Goal: Information Seeking & Learning: Learn about a topic

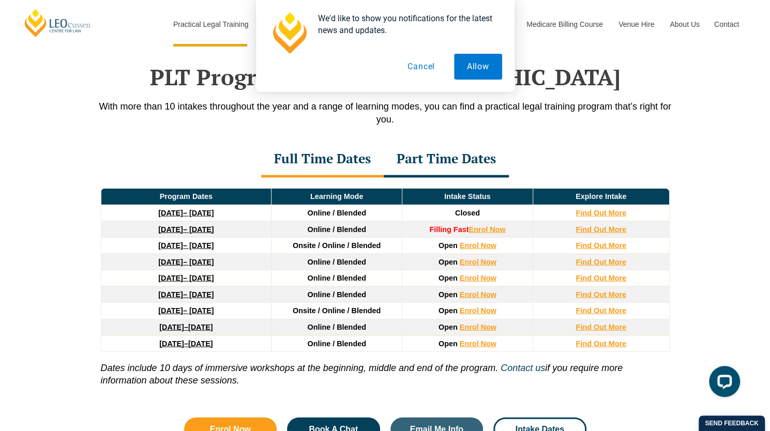
click at [192, 290] on link "22 June 2026 – 6 November 2026" at bounding box center [185, 294] width 55 height 8
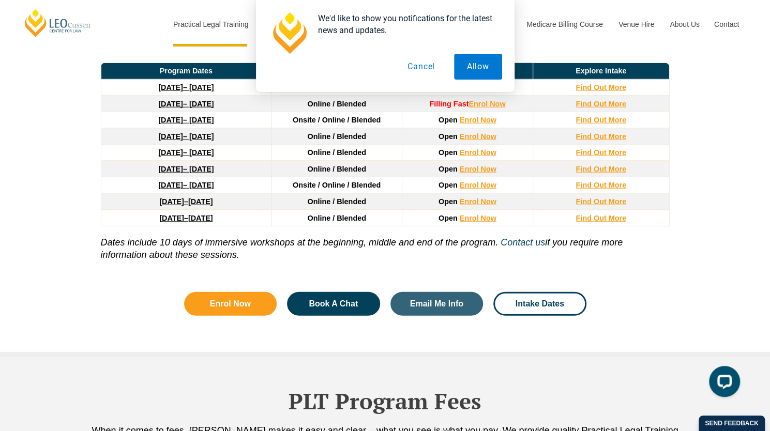
scroll to position [1459, 0]
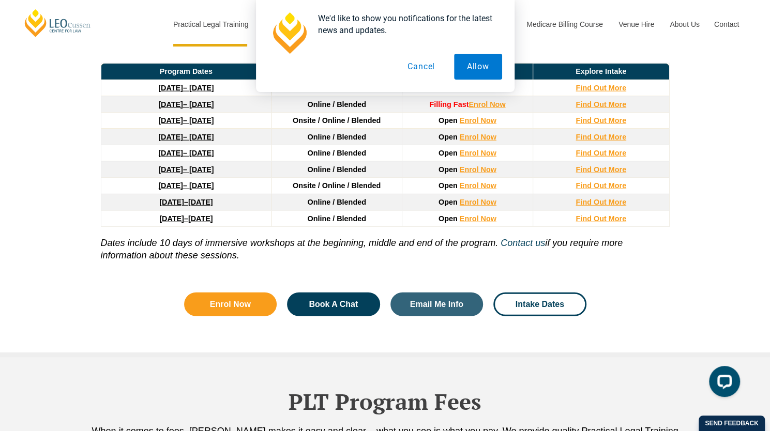
click at [416, 65] on button "Cancel" at bounding box center [420, 67] width 53 height 26
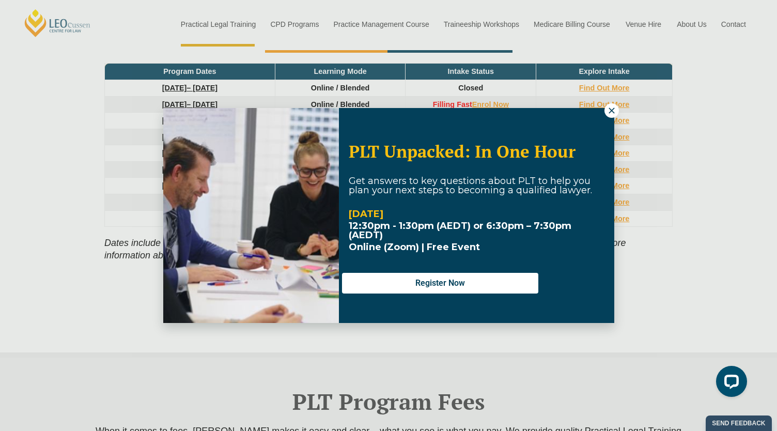
click at [612, 107] on icon at bounding box center [611, 110] width 9 height 9
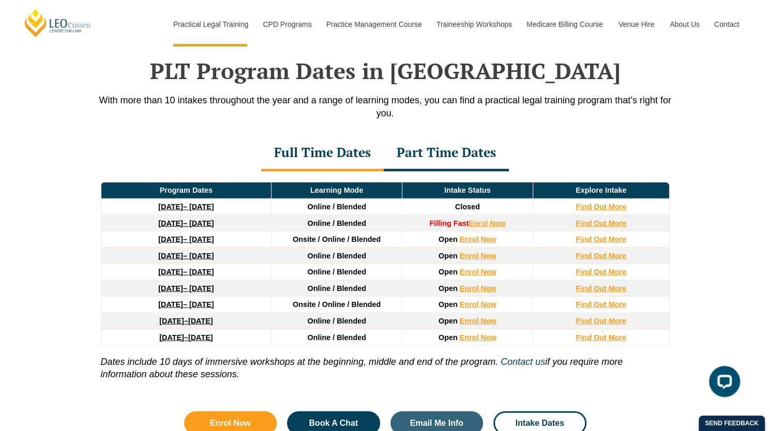
scroll to position [1341, 0]
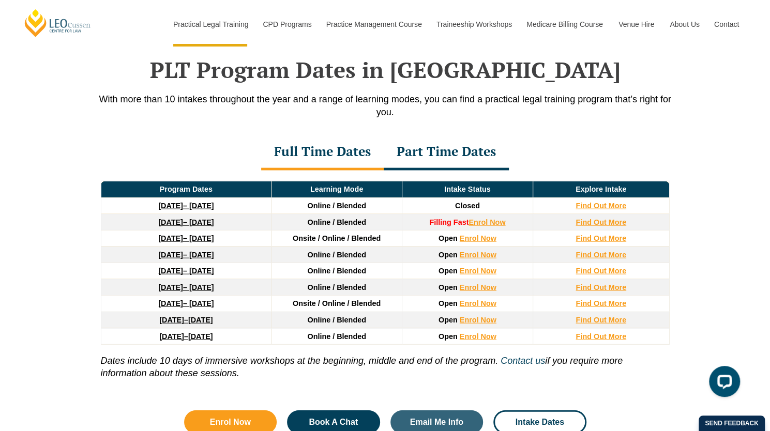
click at [425, 138] on div "Part Time Dates" at bounding box center [445, 152] width 125 height 36
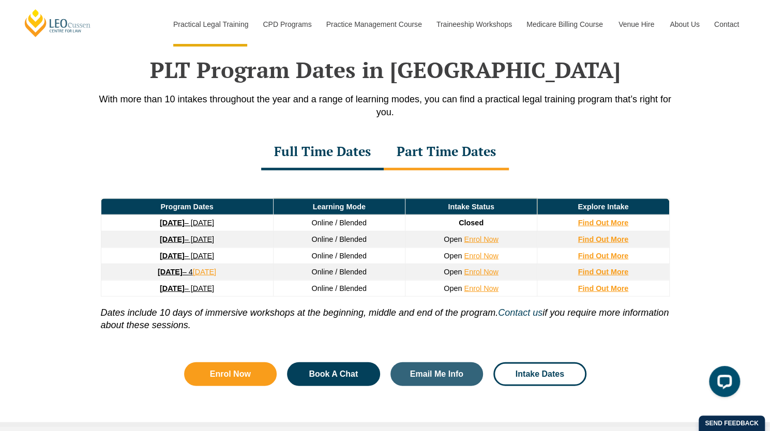
click at [347, 137] on div "Full Time Dates" at bounding box center [322, 152] width 122 height 36
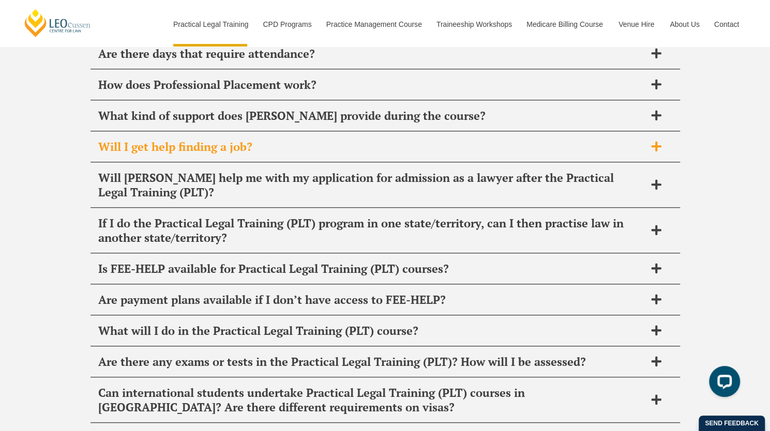
scroll to position [5184, 0]
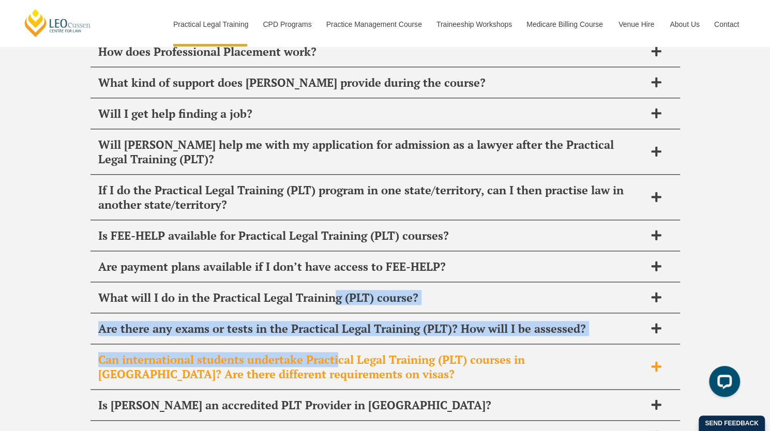
drag, startPoint x: 334, startPoint y: 195, endPoint x: 339, endPoint y: 244, distance: 49.4
click at [339, 247] on div "How long does Practical Legal Training (PLT) take? [PERSON_NAME] PLT course can…" at bounding box center [384, 167] width 589 height 570
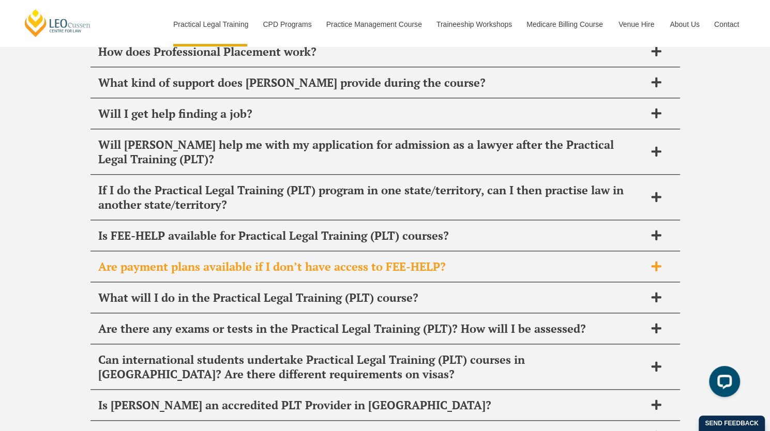
click at [470, 259] on h2 "Are payment plans available if I don’t have access to FEE-HELP?" at bounding box center [371, 266] width 547 height 14
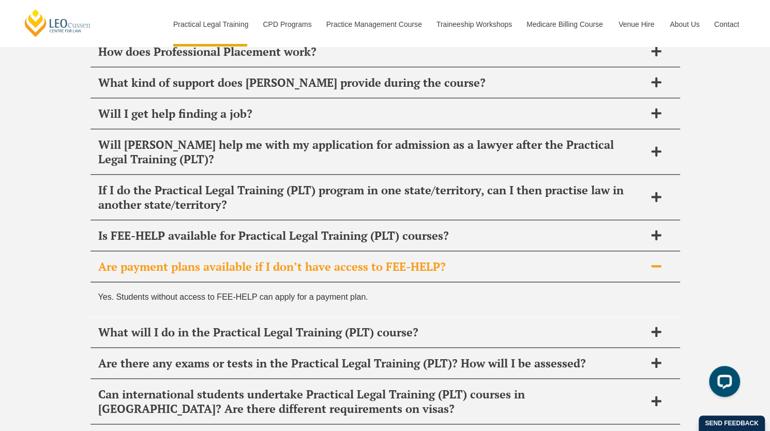
click at [470, 259] on h2 "Are payment plans available if I don’t have access to FEE-HELP?" at bounding box center [371, 266] width 547 height 14
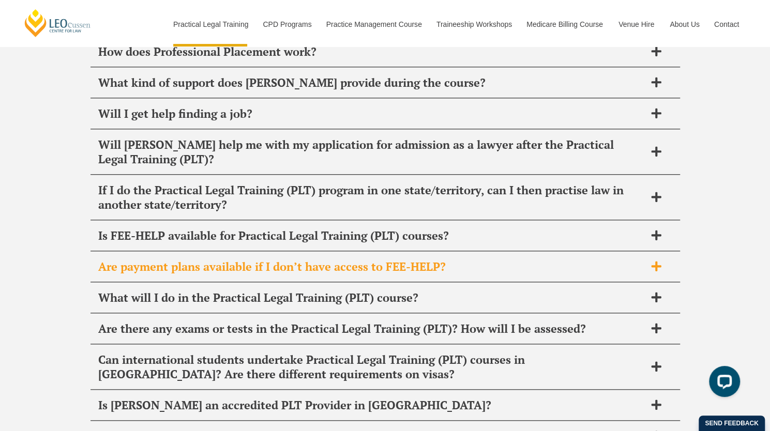
click at [470, 259] on h2 "Are payment plans available if I don’t have access to FEE-HELP?" at bounding box center [371, 266] width 547 height 14
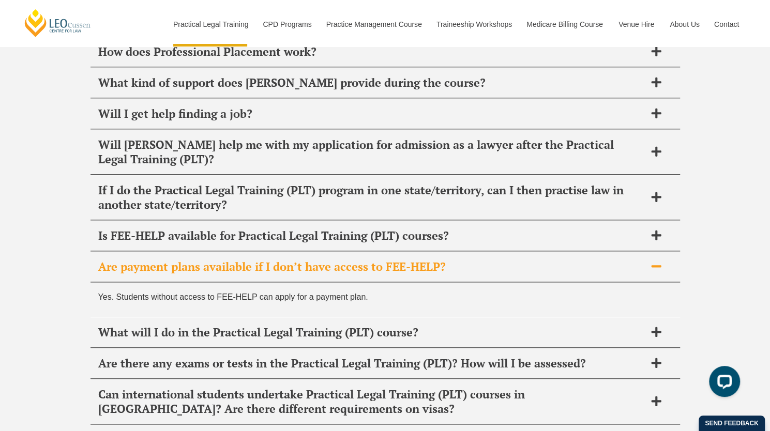
click at [470, 259] on h2 "Are payment plans available if I don’t have access to FEE-HELP?" at bounding box center [371, 266] width 547 height 14
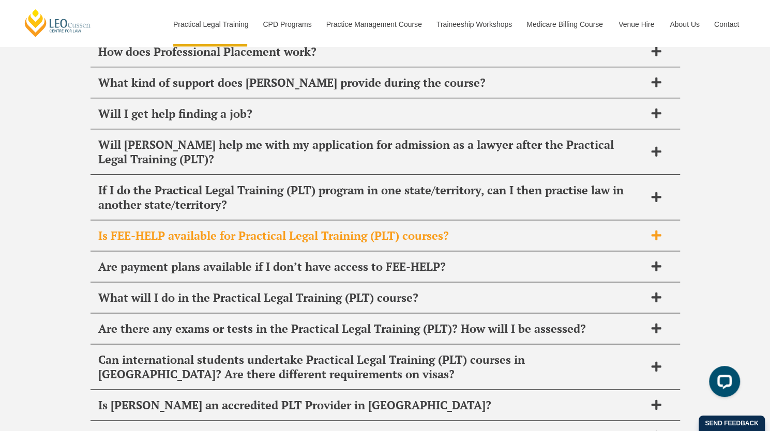
click at [476, 228] on h2 "Is FEE-HELP available for Practical Legal Training (PLT) courses?" at bounding box center [371, 235] width 547 height 14
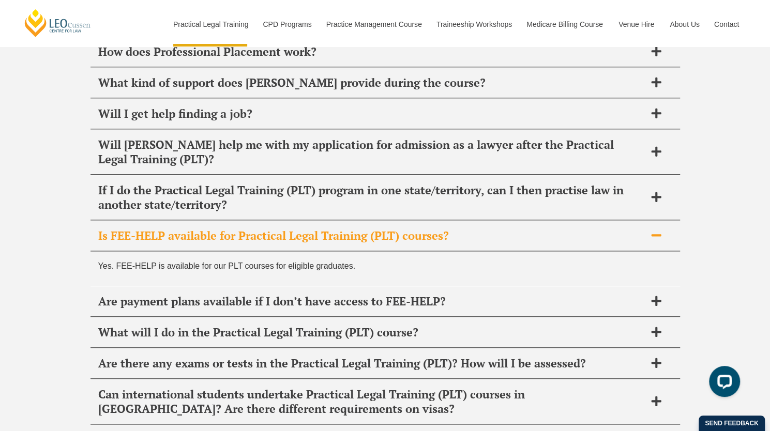
click at [476, 228] on h2 "Is FEE-HELP available for Practical Legal Training (PLT) courses?" at bounding box center [371, 235] width 547 height 14
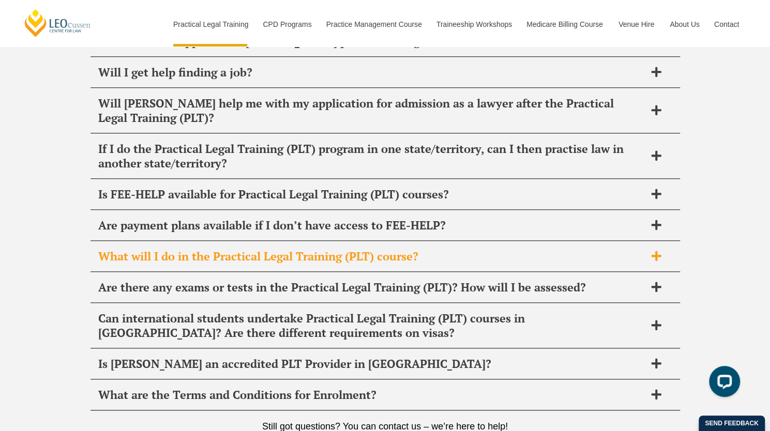
scroll to position [5226, 0]
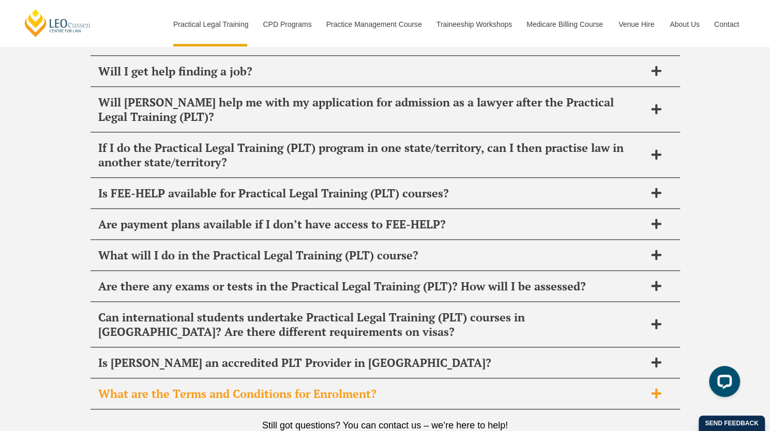
click at [394, 387] on h2 "What are the Terms and Conditions for Enrolment?" at bounding box center [371, 394] width 547 height 14
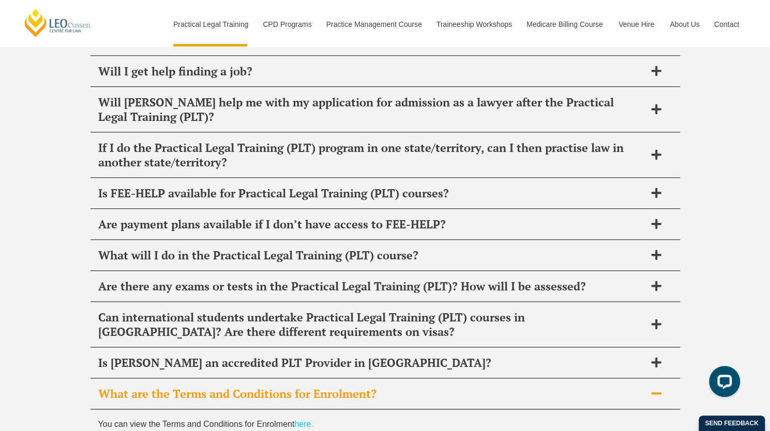
click at [306, 420] on link "here." at bounding box center [303, 424] width 19 height 9
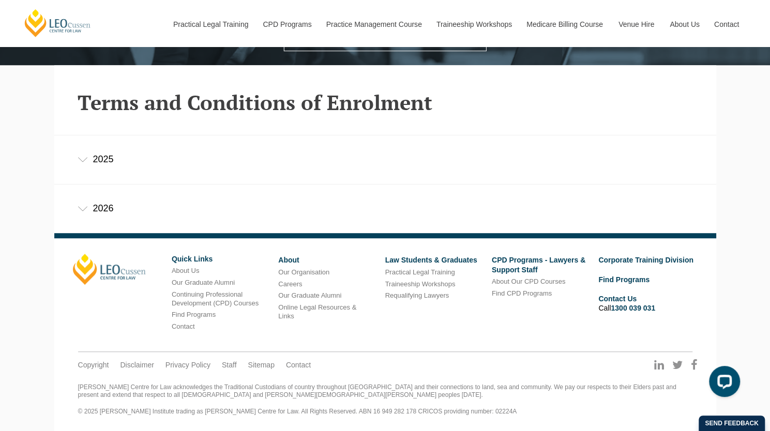
scroll to position [201, 0]
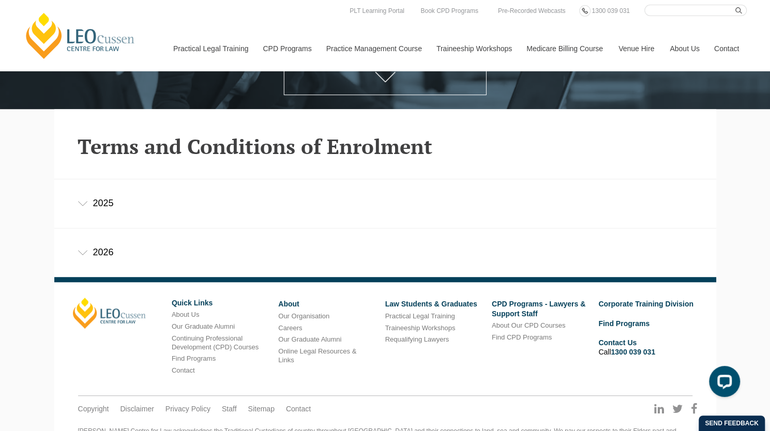
click at [262, 249] on div "2026" at bounding box center [385, 252] width 662 height 48
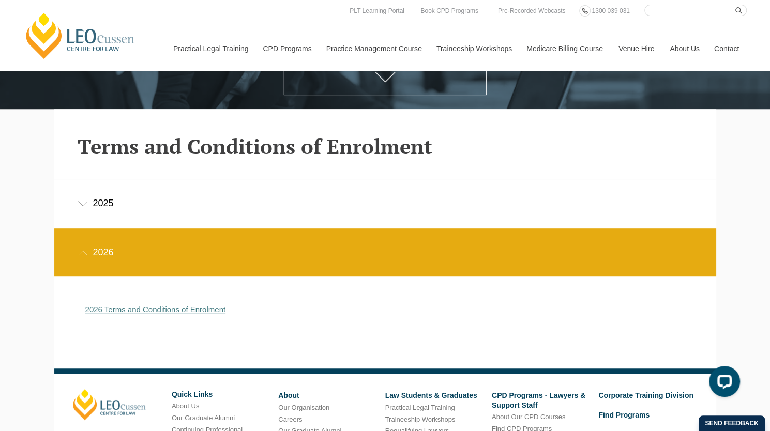
click at [187, 308] on link "2026 Terms and Conditions of Enrolment" at bounding box center [155, 309] width 141 height 9
